Goal: Information Seeking & Learning: Learn about a topic

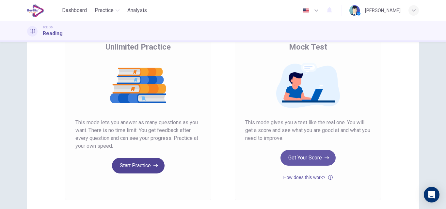
scroll to position [56, 0]
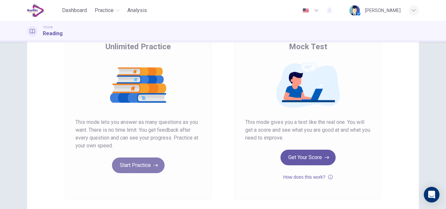
click at [144, 167] on button "Start Practice" at bounding box center [138, 166] width 53 height 16
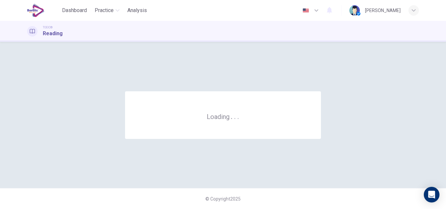
scroll to position [0, 0]
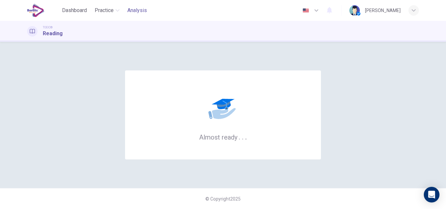
click at [139, 9] on span "Analysis" at bounding box center [137, 11] width 20 height 8
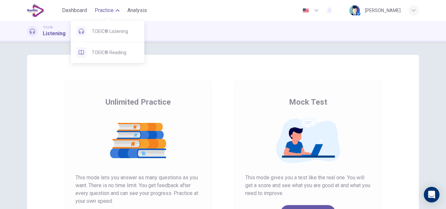
click at [118, 9] on icon "button" at bounding box center [118, 10] width 4 height 4
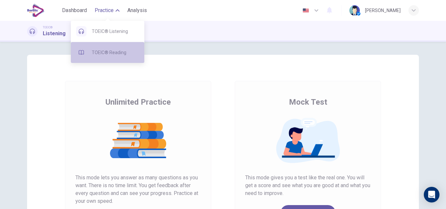
click at [125, 51] on span "TOEIC® Reading" at bounding box center [115, 53] width 47 height 8
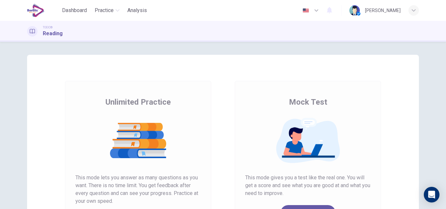
scroll to position [107, 0]
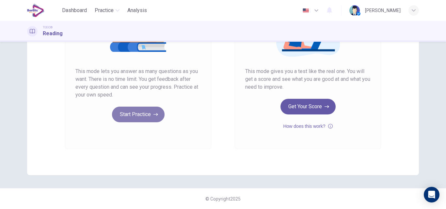
click at [146, 114] on button "Start Practice" at bounding box center [138, 115] width 53 height 16
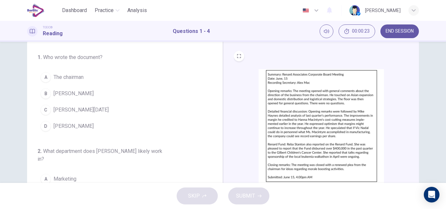
scroll to position [11, 0]
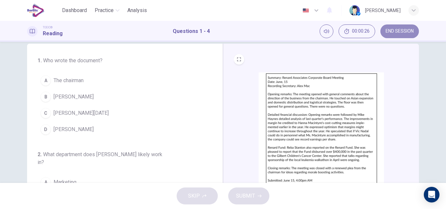
click at [398, 28] on button "END SESSION" at bounding box center [400, 32] width 39 height 14
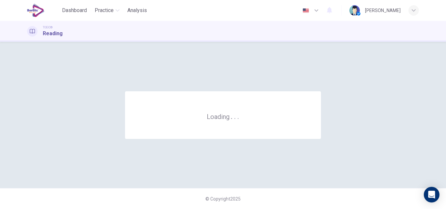
scroll to position [0, 0]
